Goal: Book appointment/travel/reservation

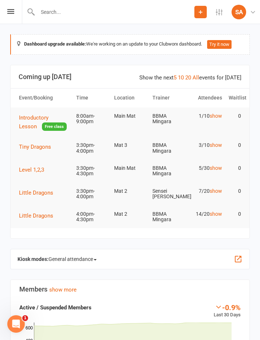
click at [42, 130] on span "Free class" at bounding box center [54, 126] width 25 height 8
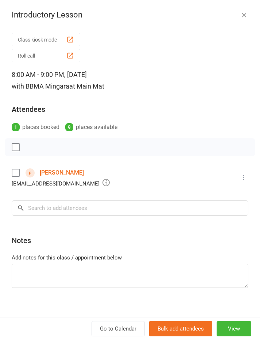
click at [243, 12] on icon "button" at bounding box center [243, 14] width 7 height 7
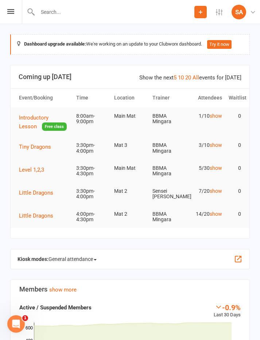
click at [29, 142] on button "Tiny Dragons" at bounding box center [37, 146] width 37 height 9
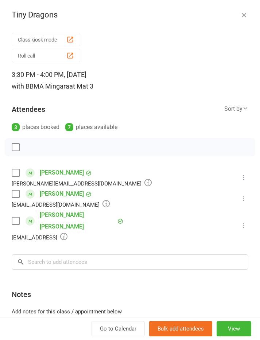
click at [245, 9] on div "Tiny Dragons Class kiosk mode Roll call 3:30 PM - 4:00 PM, Thursday, September,…" at bounding box center [130, 170] width 260 height 340
click at [243, 16] on icon "button" at bounding box center [243, 14] width 7 height 7
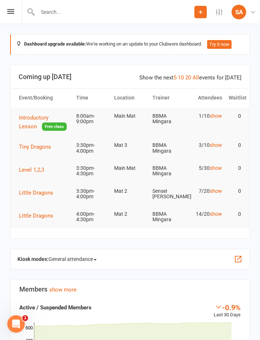
click at [13, 7] on div "Prospect Member Non-attending contact Class / event Appointment Grading event T…" at bounding box center [130, 12] width 260 height 24
click at [13, 11] on icon at bounding box center [10, 11] width 7 height 5
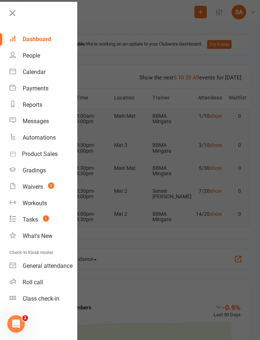
click at [43, 67] on link "Calendar" at bounding box center [42, 72] width 67 height 16
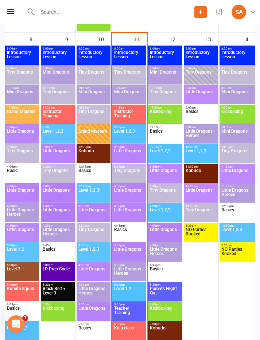
scroll to position [613, 0]
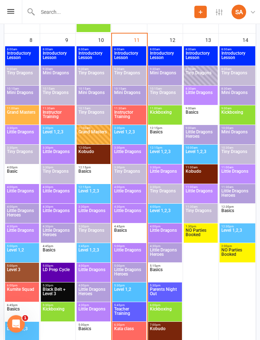
click at [132, 265] on span "5:00pm - 5:45pm" at bounding box center [129, 265] width 31 height 3
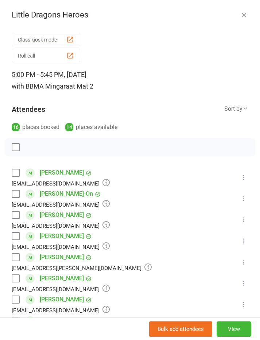
scroll to position [81, 0]
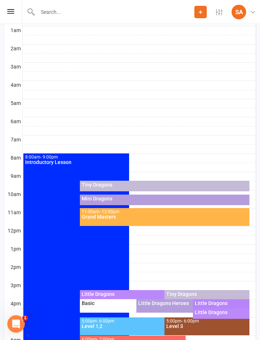
scroll to position [151, 0]
click at [11, 12] on icon at bounding box center [10, 11] width 7 height 5
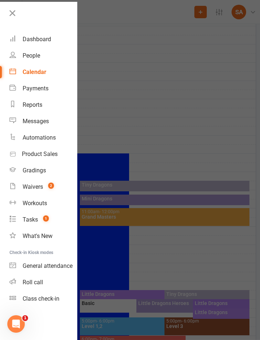
click at [28, 71] on div "Calendar" at bounding box center [35, 71] width 24 height 7
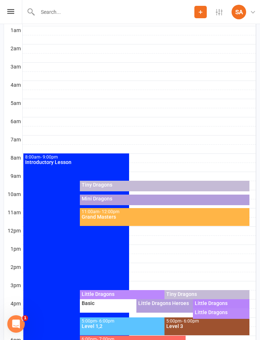
click at [29, 73] on div at bounding box center [139, 76] width 233 height 9
click at [28, 69] on button "Add Event" at bounding box center [24, 65] width 24 height 9
checkbox input "true"
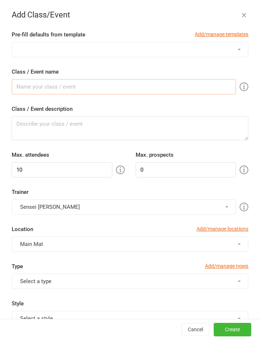
scroll to position [0, 0]
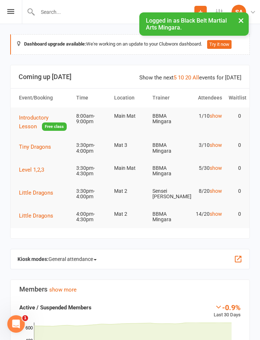
click at [13, 13] on icon at bounding box center [10, 11] width 7 height 5
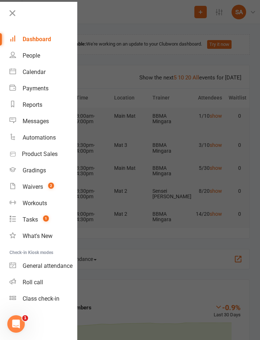
click at [27, 73] on div "Calendar" at bounding box center [34, 71] width 23 height 7
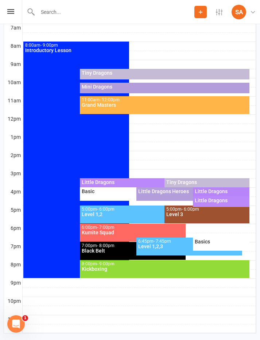
scroll to position [263, 0]
click at [169, 192] on div "Little Dragons Heroes" at bounding box center [189, 191] width 103 height 5
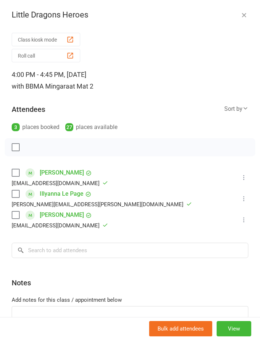
scroll to position [12, 0]
click at [242, 13] on icon "button" at bounding box center [243, 14] width 7 height 7
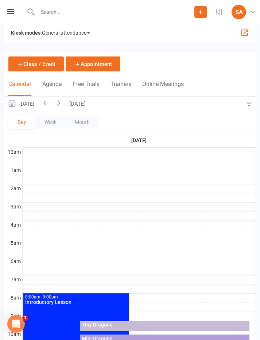
click at [63, 101] on icon "button" at bounding box center [59, 103] width 8 height 8
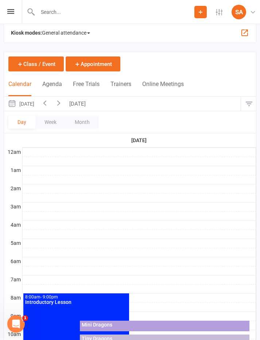
click at [63, 101] on icon "button" at bounding box center [59, 103] width 8 height 8
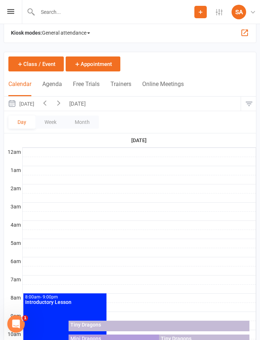
click at [66, 103] on button "button" at bounding box center [59, 104] width 14 height 14
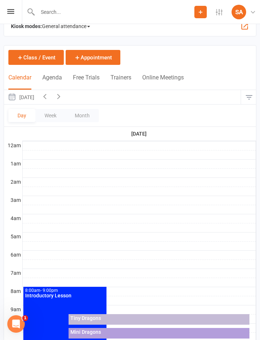
click at [44, 76] on button "Agenda" at bounding box center [52, 82] width 20 height 16
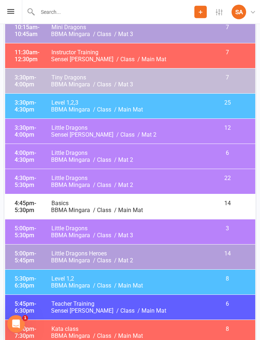
scroll to position [203, 0]
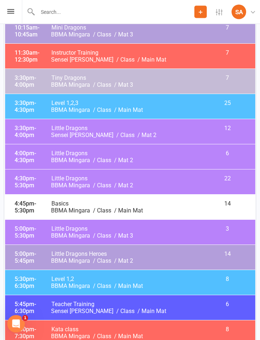
click at [23, 158] on span "- 4:30pm" at bounding box center [25, 157] width 21 height 14
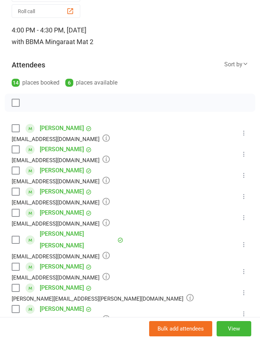
scroll to position [46, 0]
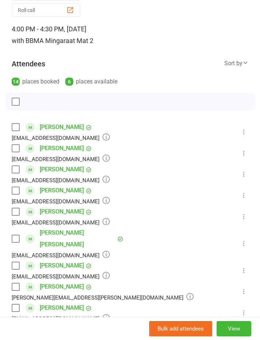
click at [16, 125] on label at bounding box center [15, 126] width 7 height 7
click at [12, 147] on label at bounding box center [15, 148] width 7 height 7
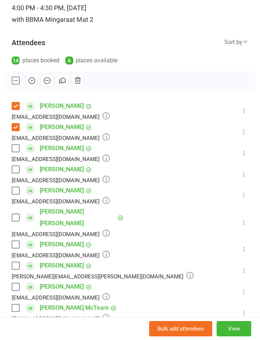
scroll to position [66, 0]
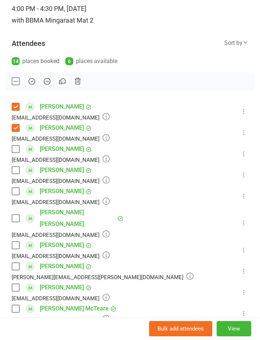
click at [17, 284] on label at bounding box center [15, 287] width 7 height 7
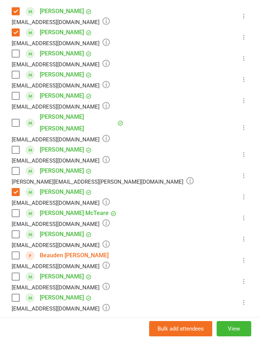
scroll to position [165, 0]
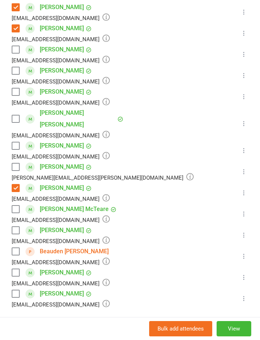
click at [9, 217] on div "Class kiosk mode Roll call 4:00 PM - 4:30 PM, [DATE] with BBMA Mingara at Mat 2…" at bounding box center [130, 155] width 260 height 580
click at [13, 227] on label at bounding box center [15, 230] width 7 height 7
click at [17, 269] on label at bounding box center [15, 272] width 7 height 7
click at [14, 248] on label at bounding box center [15, 251] width 7 height 7
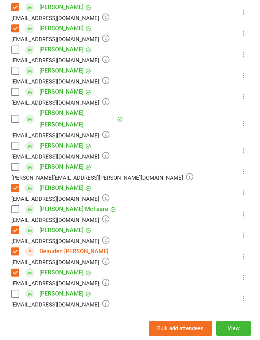
scroll to position [11, 1]
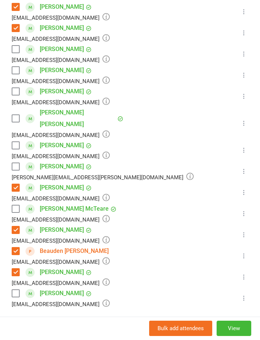
click at [50, 321] on input "search" at bounding box center [130, 328] width 236 height 15
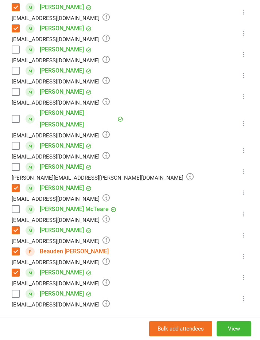
scroll to position [107, 0]
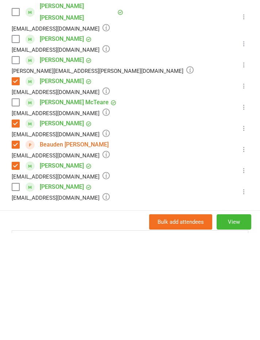
type input "[PERSON_NAME]"
click at [40, 339] on div "[PERSON_NAME]" at bounding box center [46, 344] width 42 height 11
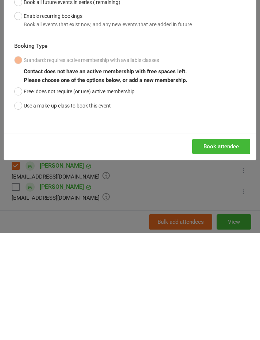
scroll to position [214, 0]
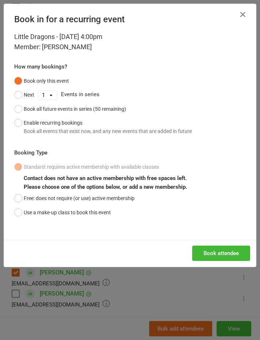
click at [21, 209] on button "Use a make-up class to book this event" at bounding box center [62, 212] width 97 height 14
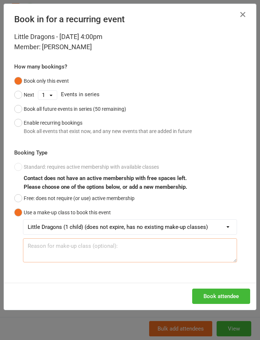
click at [43, 242] on textarea at bounding box center [130, 250] width 214 height 24
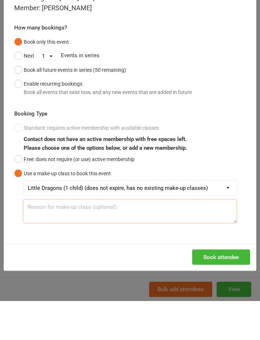
scroll to position [240, 0]
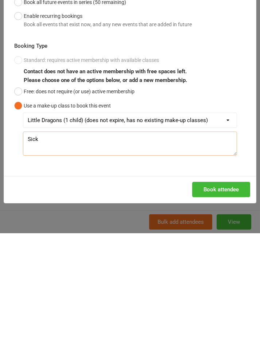
type textarea "Sick"
click at [219, 288] on button "Book attendee" at bounding box center [221, 295] width 58 height 15
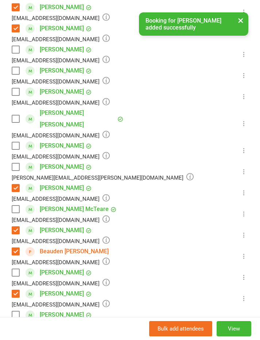
click at [20, 267] on div "[PERSON_NAME] [EMAIL_ADDRESS][DOMAIN_NAME]" at bounding box center [62, 277] width 101 height 21
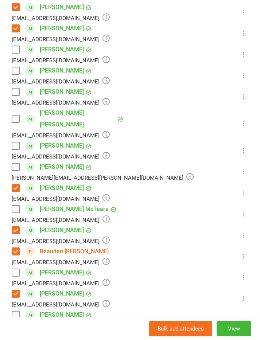
click at [256, 140] on div "Class kiosk mode Roll call 4:00 PM - 4:30 PM, [DATE] with BBMA Mingara at Mat 2…" at bounding box center [130, 165] width 260 height 601
click at [18, 163] on label at bounding box center [15, 166] width 7 height 7
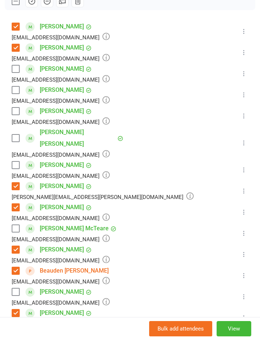
scroll to position [146, 0]
click at [19, 288] on label at bounding box center [15, 291] width 7 height 7
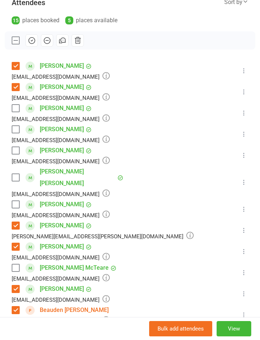
scroll to position [107, 0]
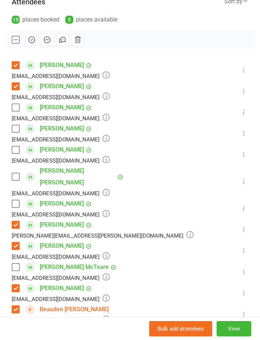
click at [32, 40] on icon "button" at bounding box center [32, 39] width 1 height 1
click at [14, 263] on label at bounding box center [15, 266] width 7 height 7
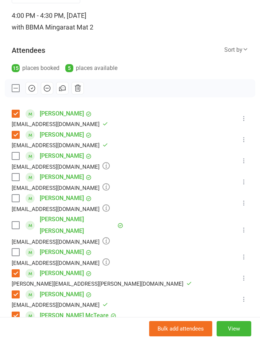
scroll to position [59, 0]
click at [33, 87] on icon "button" at bounding box center [32, 88] width 8 height 8
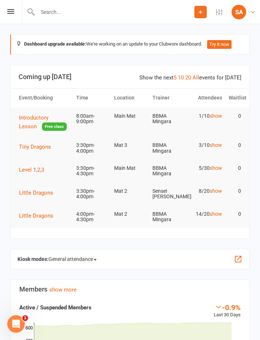
click at [9, 12] on icon at bounding box center [10, 11] width 7 height 5
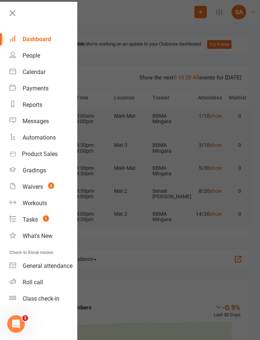
click at [29, 72] on div "Calendar" at bounding box center [34, 71] width 23 height 7
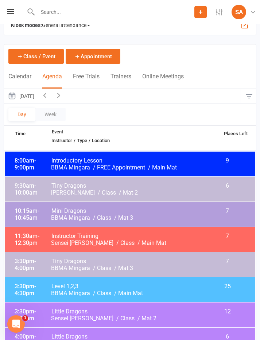
scroll to position [19, 0]
click at [11, 75] on button "Calendar" at bounding box center [19, 81] width 23 height 16
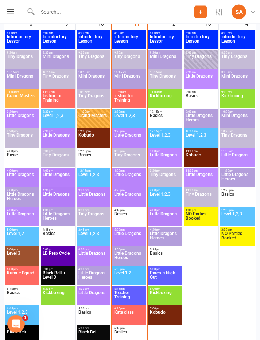
scroll to position [630, 0]
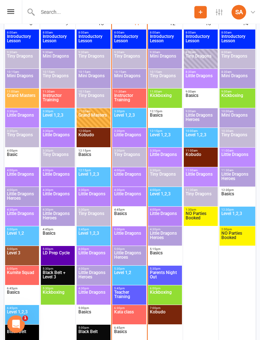
click at [134, 236] on span "Little Dragons" at bounding box center [129, 237] width 31 height 13
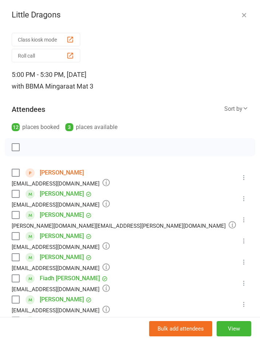
scroll to position [324, 0]
